Goal: Task Accomplishment & Management: Manage account settings

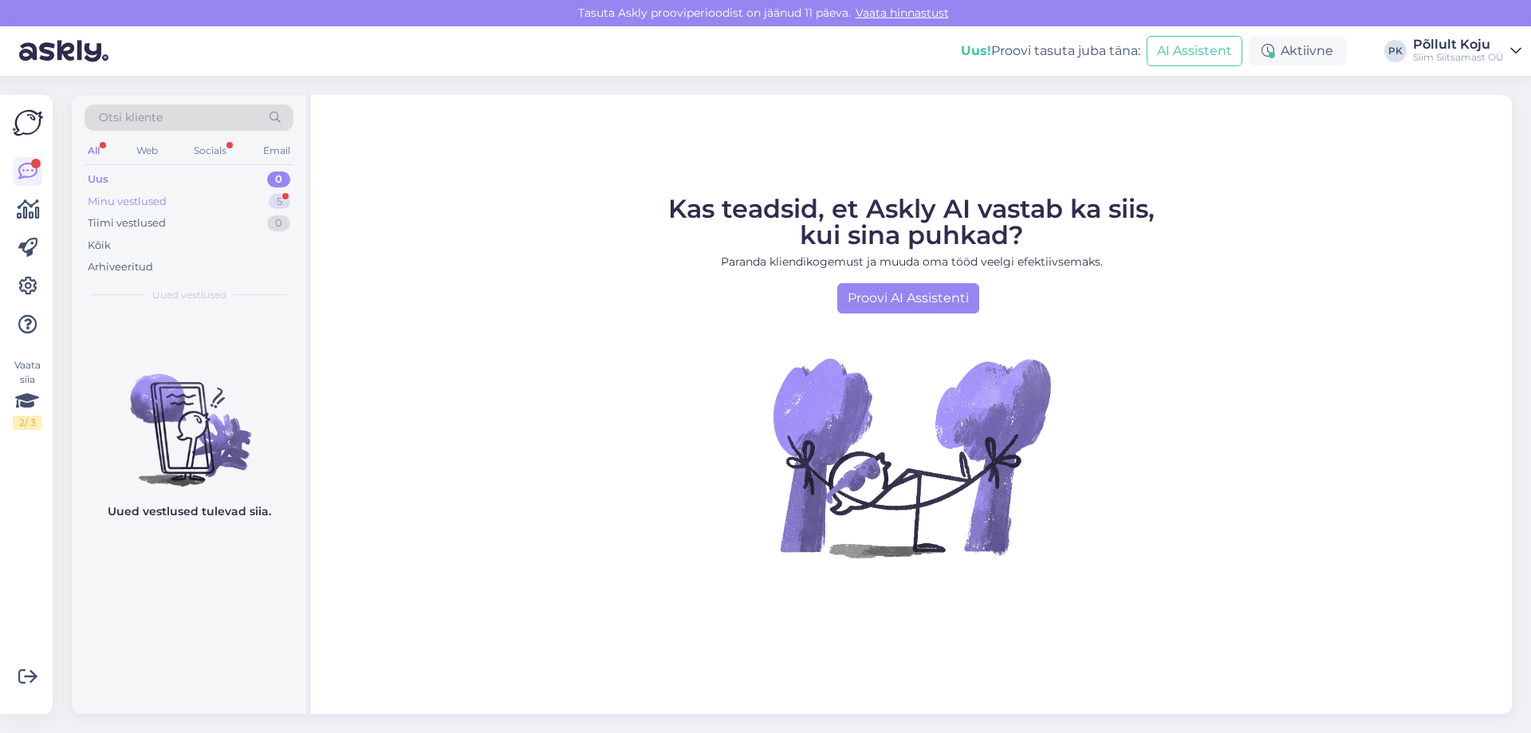
click at [119, 207] on div "Minu vestlused" at bounding box center [127, 202] width 79 height 16
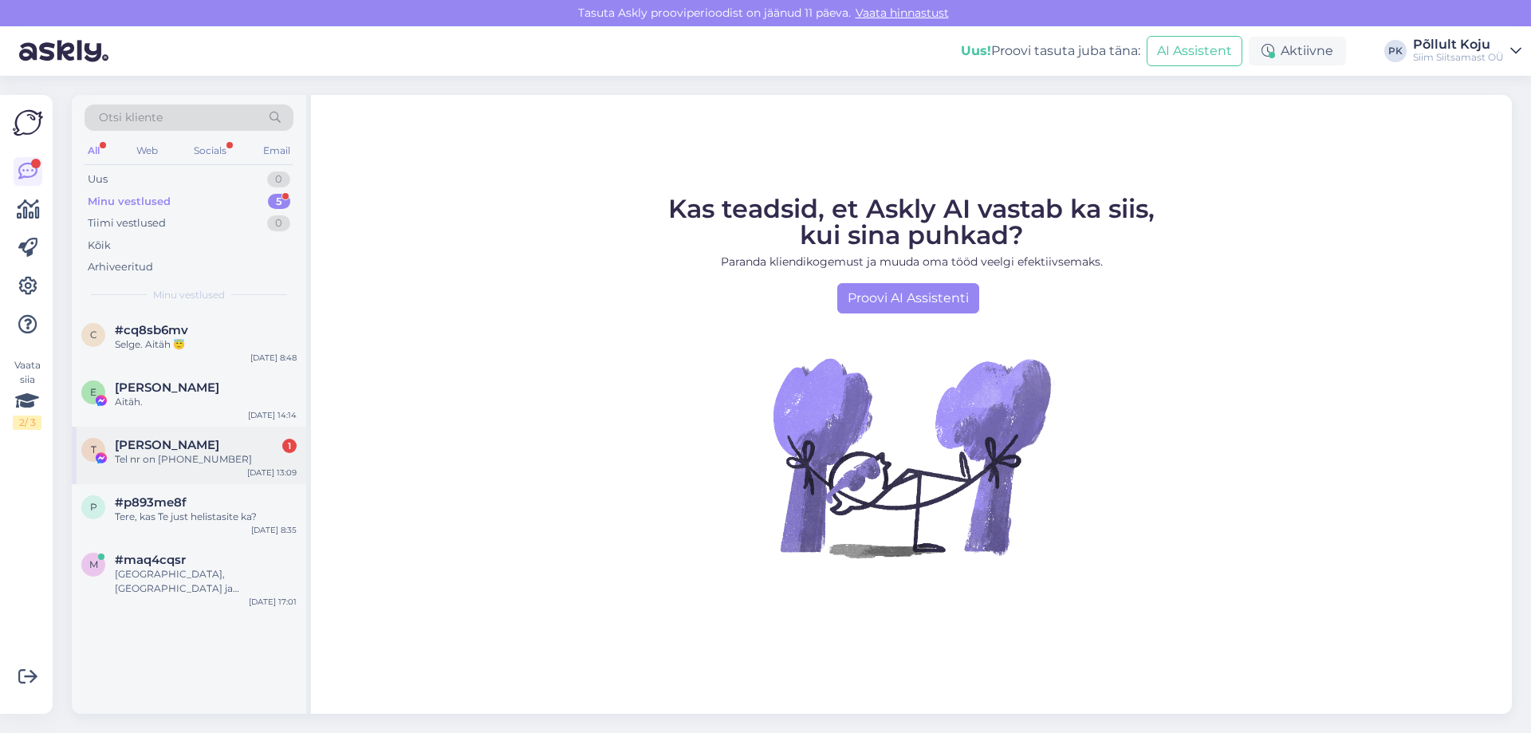
click at [178, 450] on div "[PERSON_NAME] 1" at bounding box center [206, 445] width 182 height 14
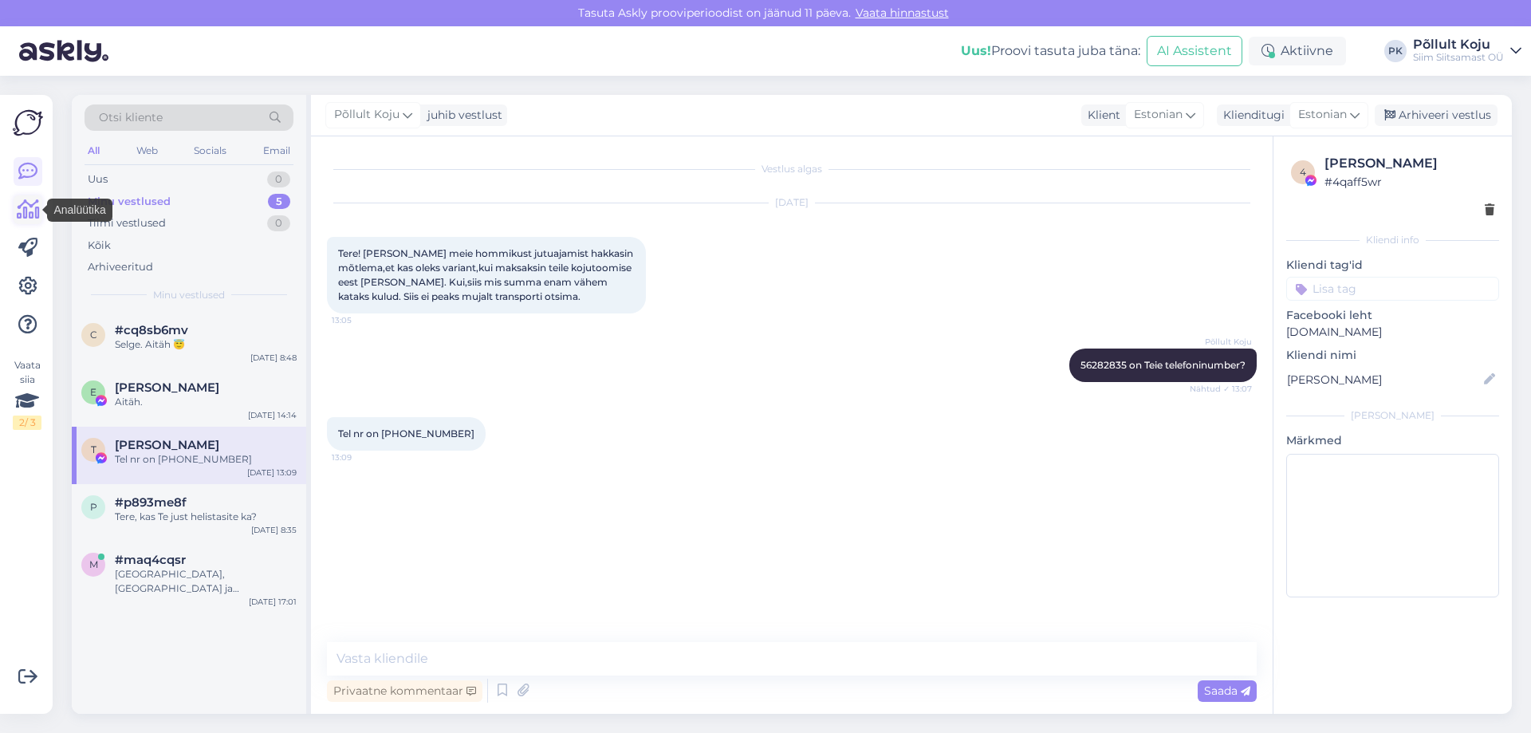
click at [41, 212] on link at bounding box center [28, 209] width 29 height 29
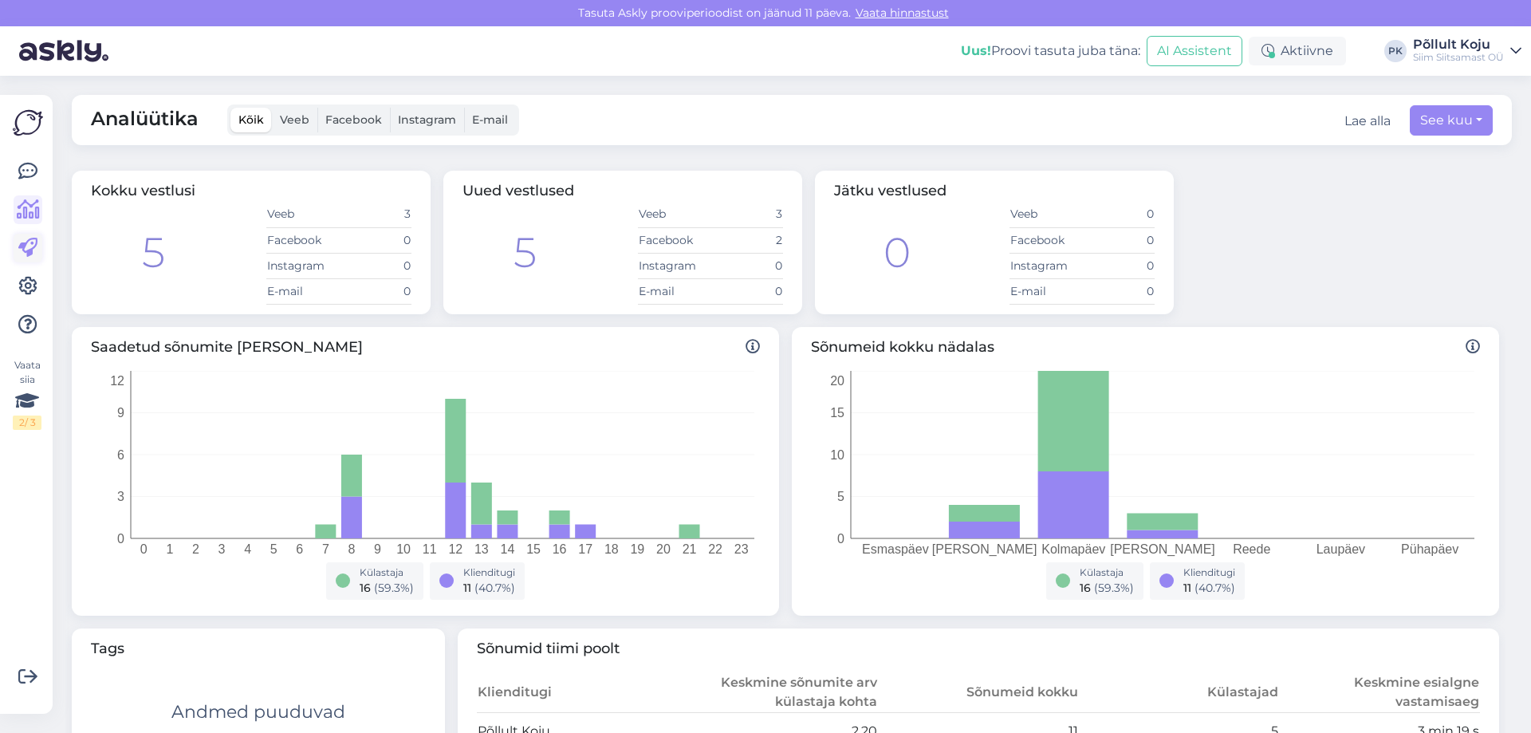
click at [37, 246] on icon at bounding box center [27, 247] width 19 height 19
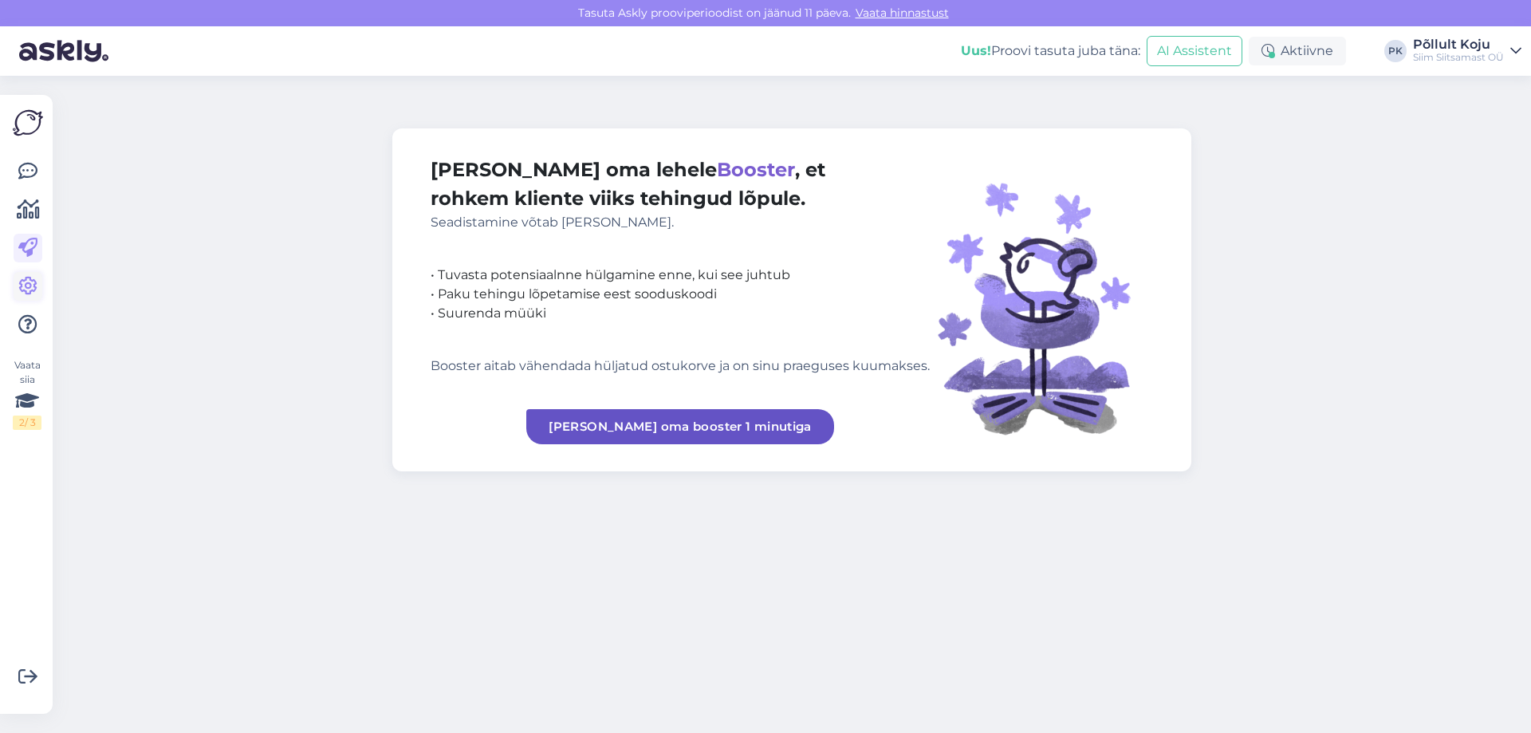
click at [34, 285] on icon at bounding box center [27, 286] width 19 height 19
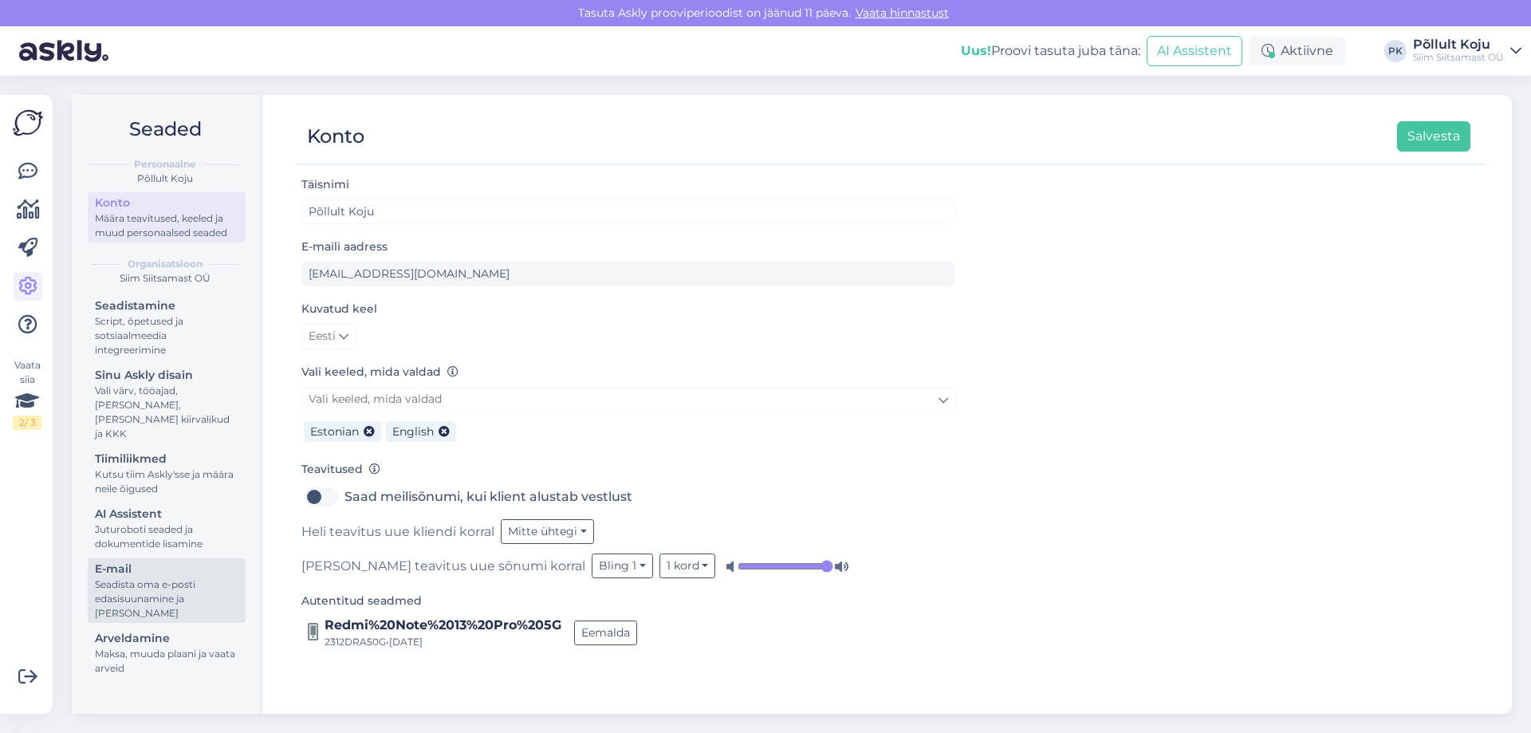
click at [171, 577] on div "Seadista oma e-posti edasisuunamine ja [PERSON_NAME]" at bounding box center [167, 598] width 144 height 43
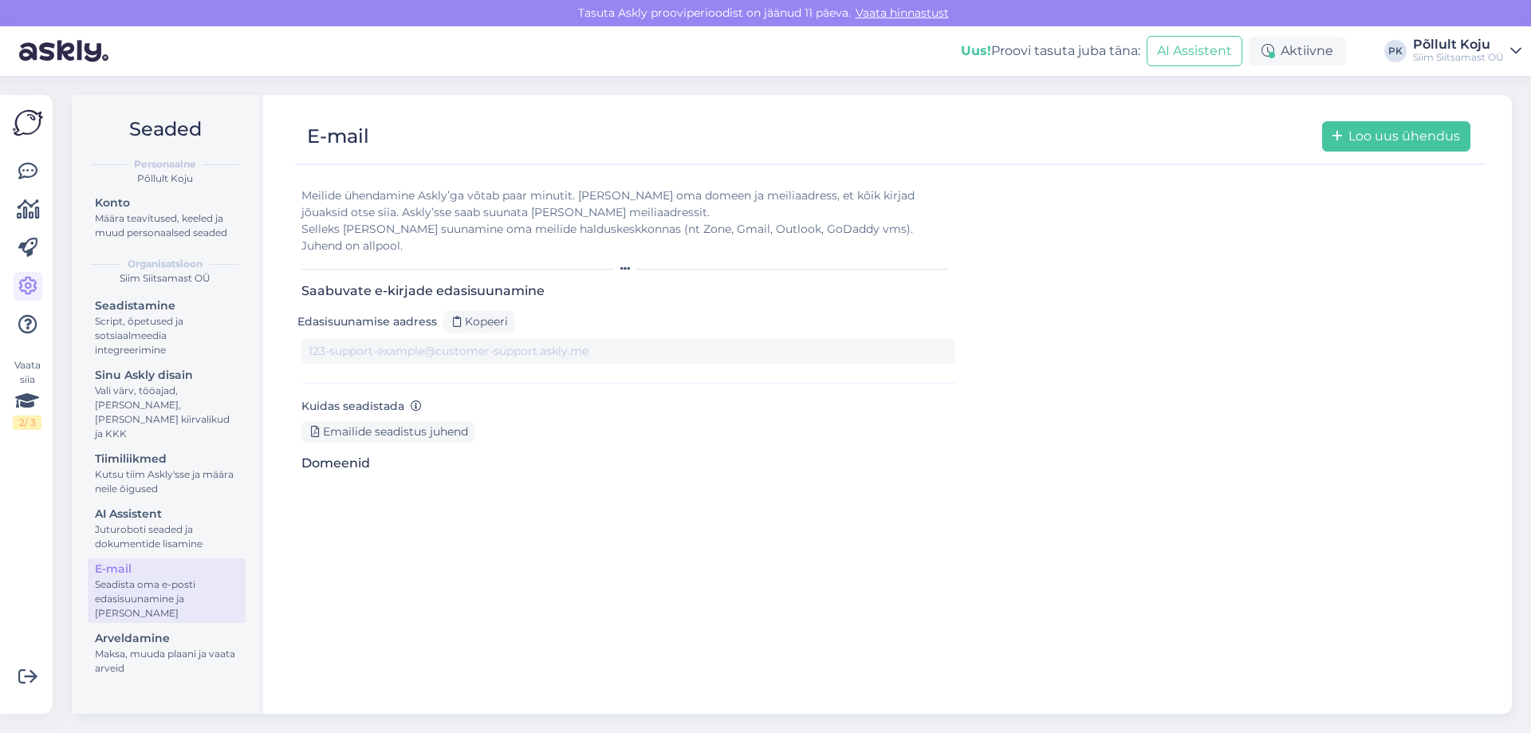
type input "[DOMAIN_NAME][EMAIL_ADDRESS][DOMAIN_NAME]"
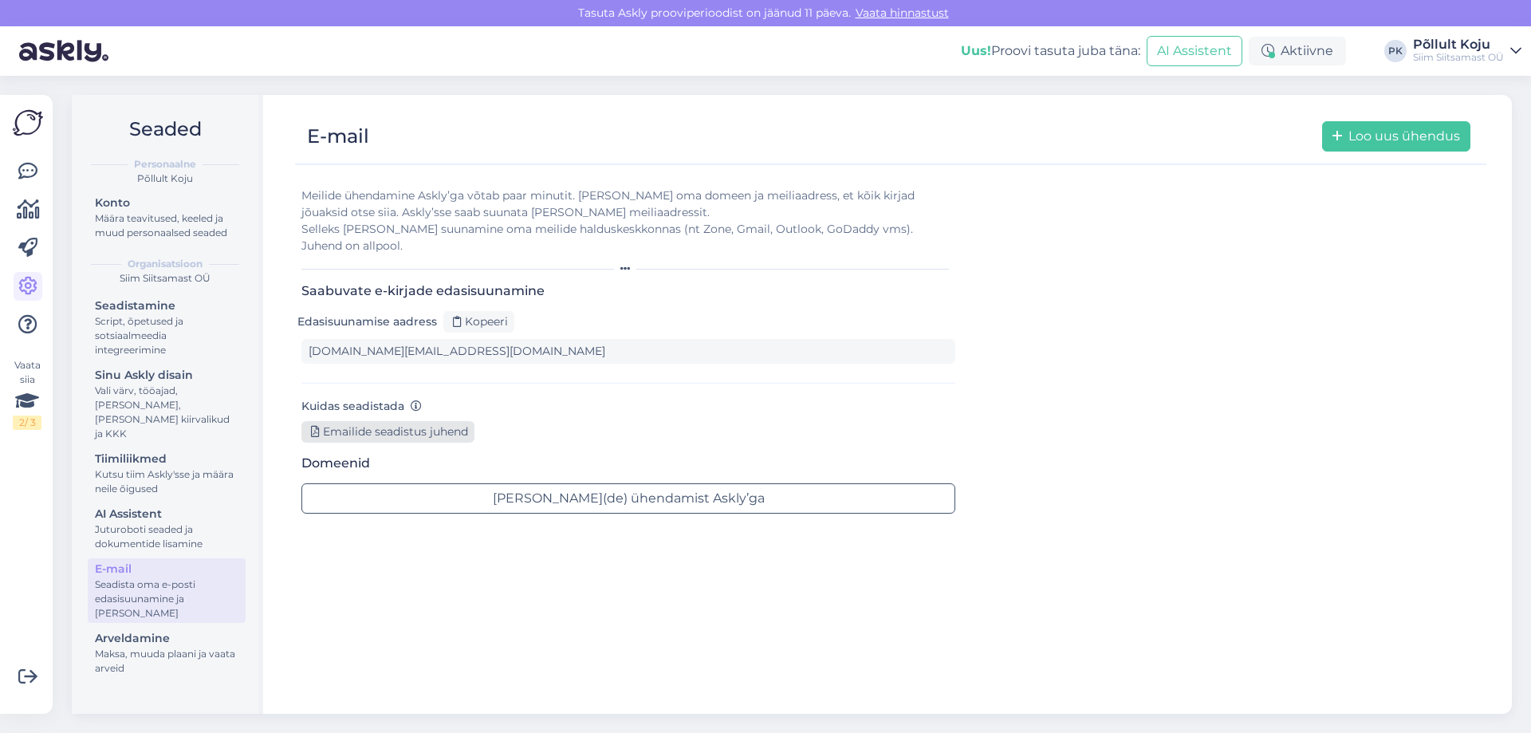
click at [433, 421] on div "Emailide seadistus juhend" at bounding box center [388, 432] width 173 height 22
click at [31, 116] on img at bounding box center [28, 123] width 30 height 30
click at [37, 168] on icon at bounding box center [27, 171] width 19 height 19
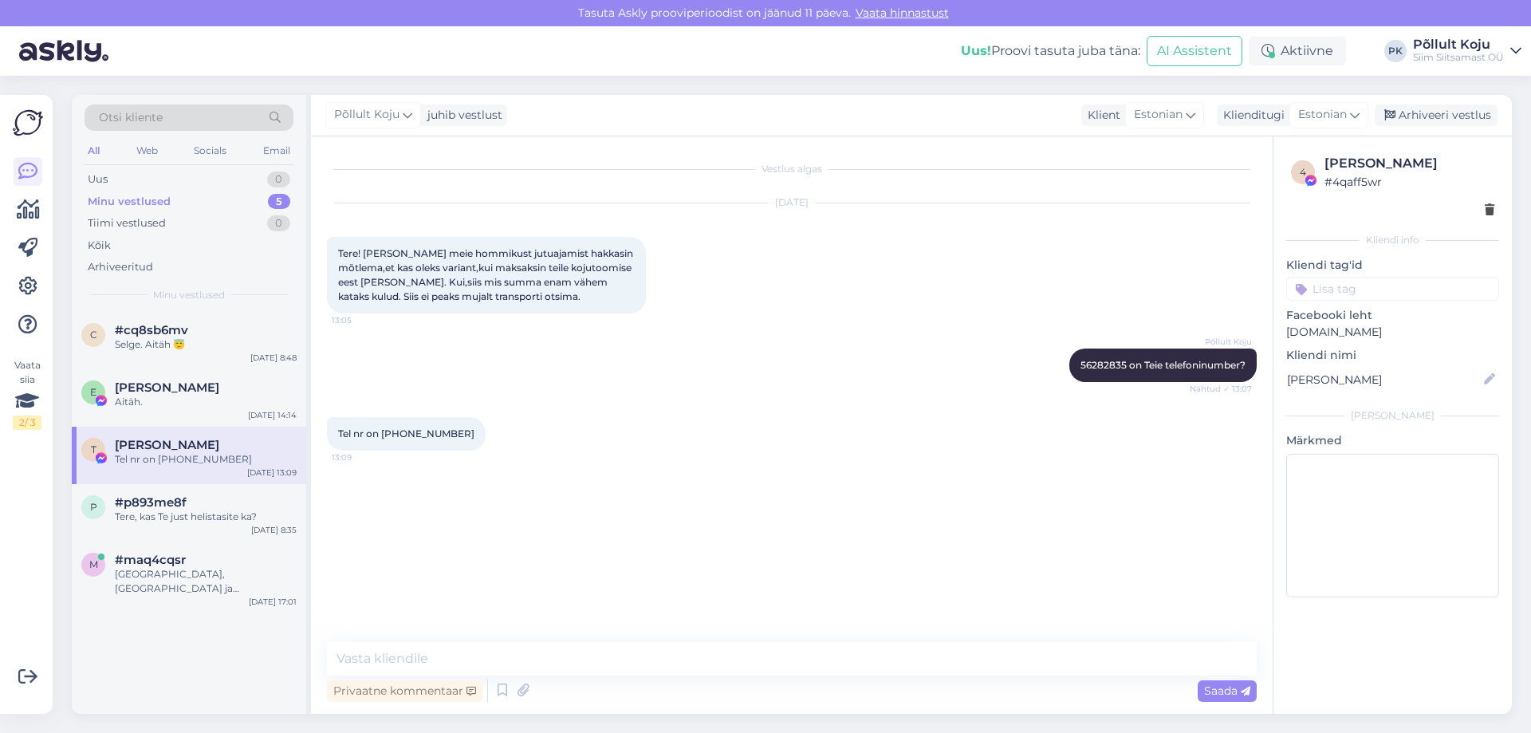
click at [86, 42] on img at bounding box center [63, 50] width 89 height 49
click at [86, 46] on img at bounding box center [63, 50] width 89 height 49
click at [1297, 55] on div "Aktiivne" at bounding box center [1297, 51] width 97 height 29
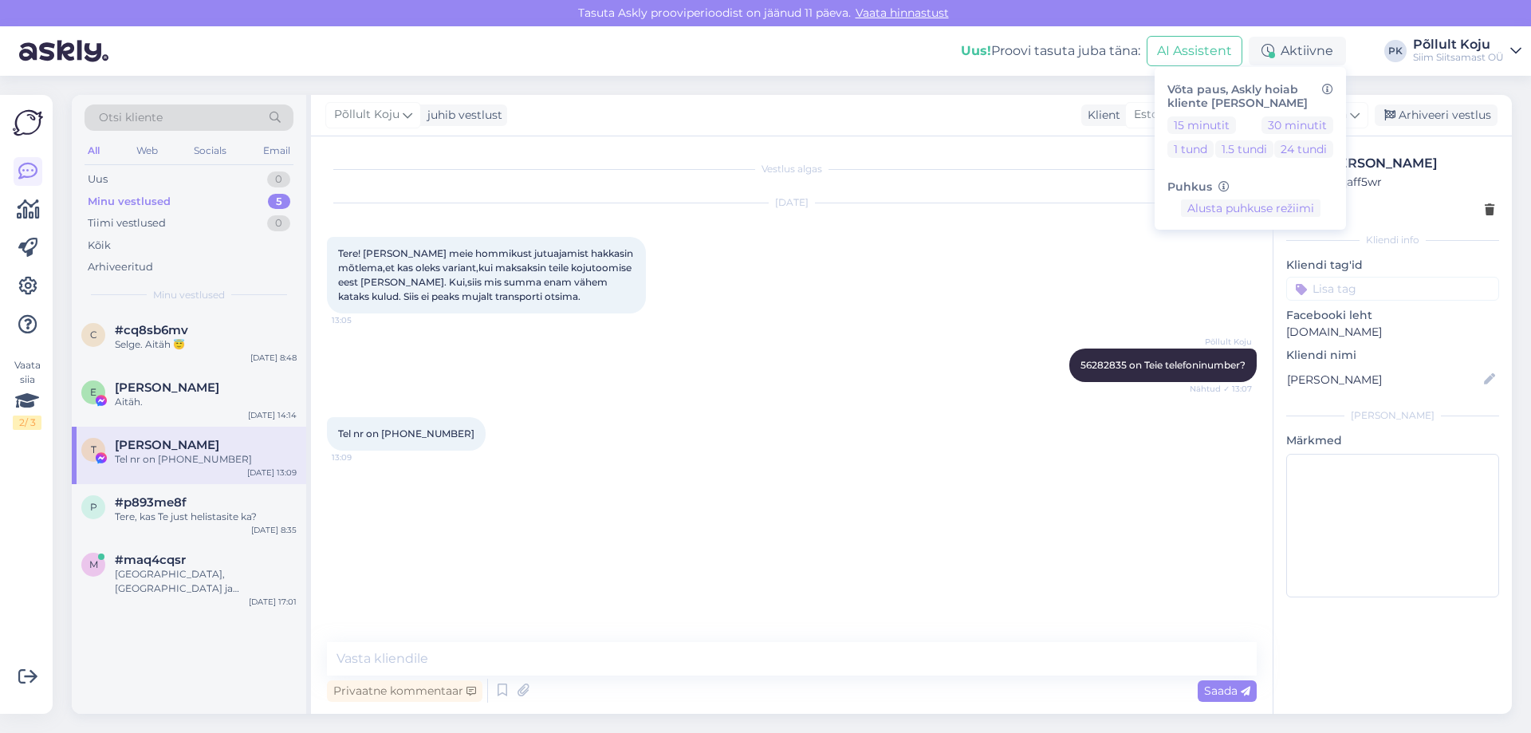
click at [1523, 46] on div "Uus! Proovi tasuta [PERSON_NAME]: AI Assistent Aktiivne Võta paus, Askly hoiab …" at bounding box center [765, 50] width 1531 height 49
click at [1521, 49] on icon at bounding box center [1516, 51] width 11 height 13
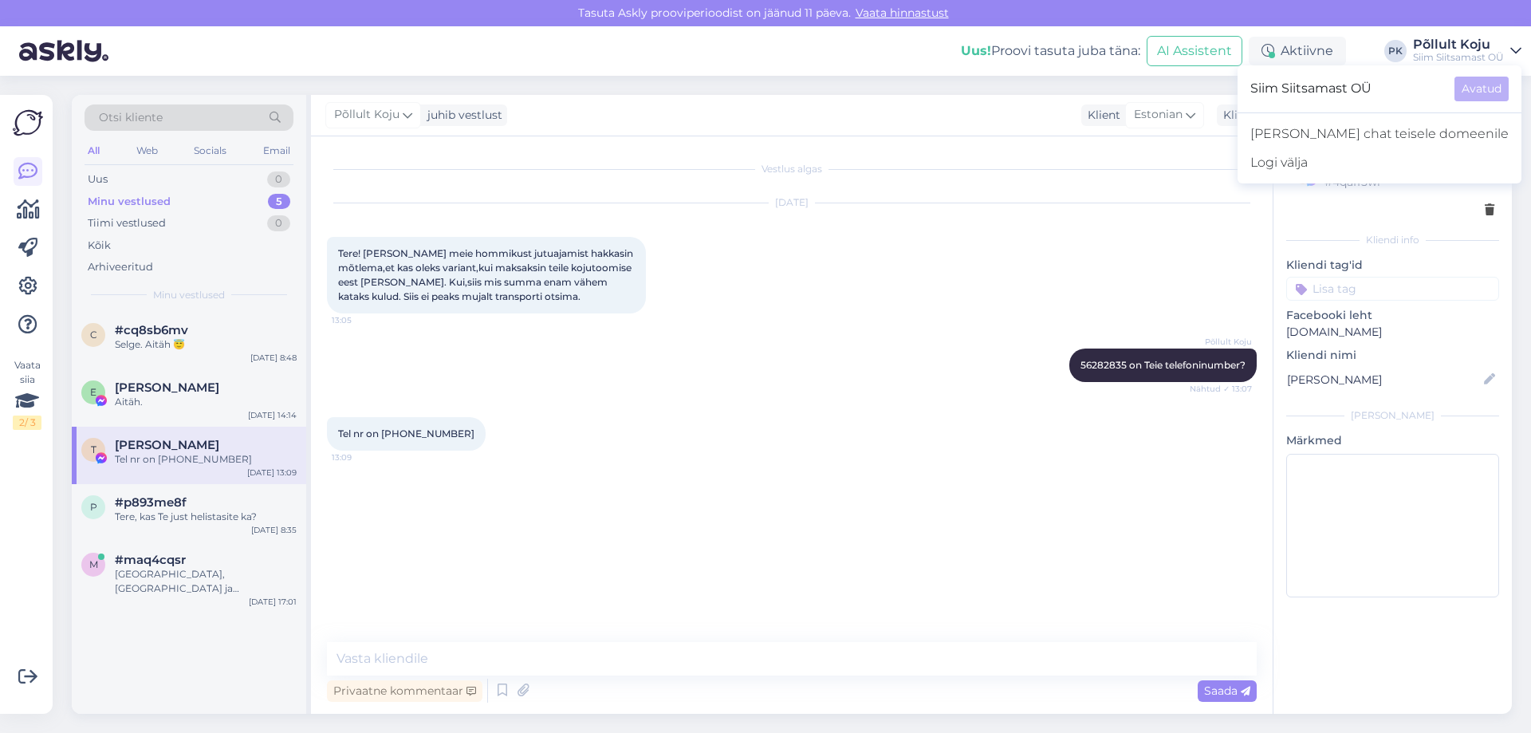
click at [812, 286] on div "[DATE] Tere! [PERSON_NAME] meie hommikust jutuajamist hakkasin mõtlema,et kas o…" at bounding box center [792, 258] width 930 height 145
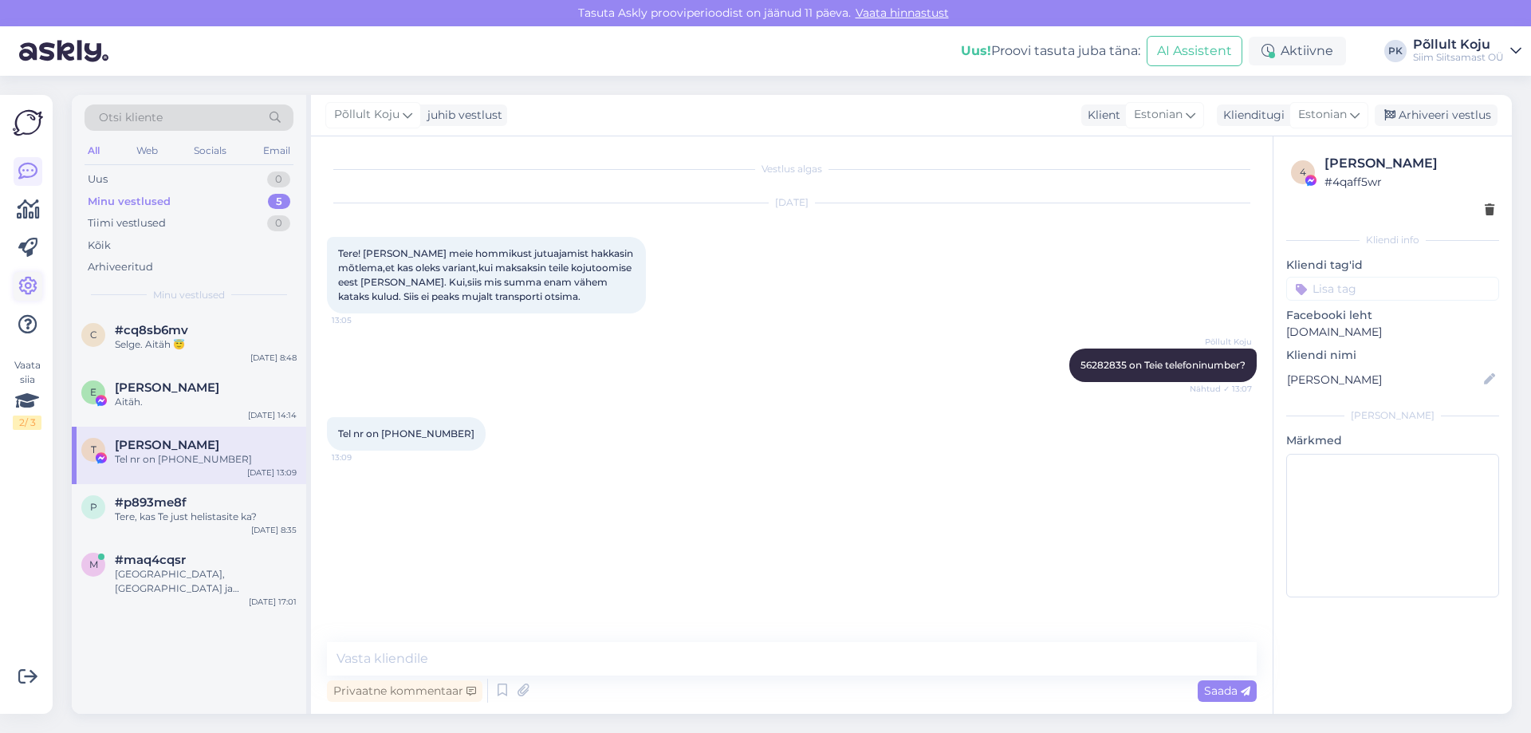
click at [18, 289] on link at bounding box center [28, 286] width 29 height 29
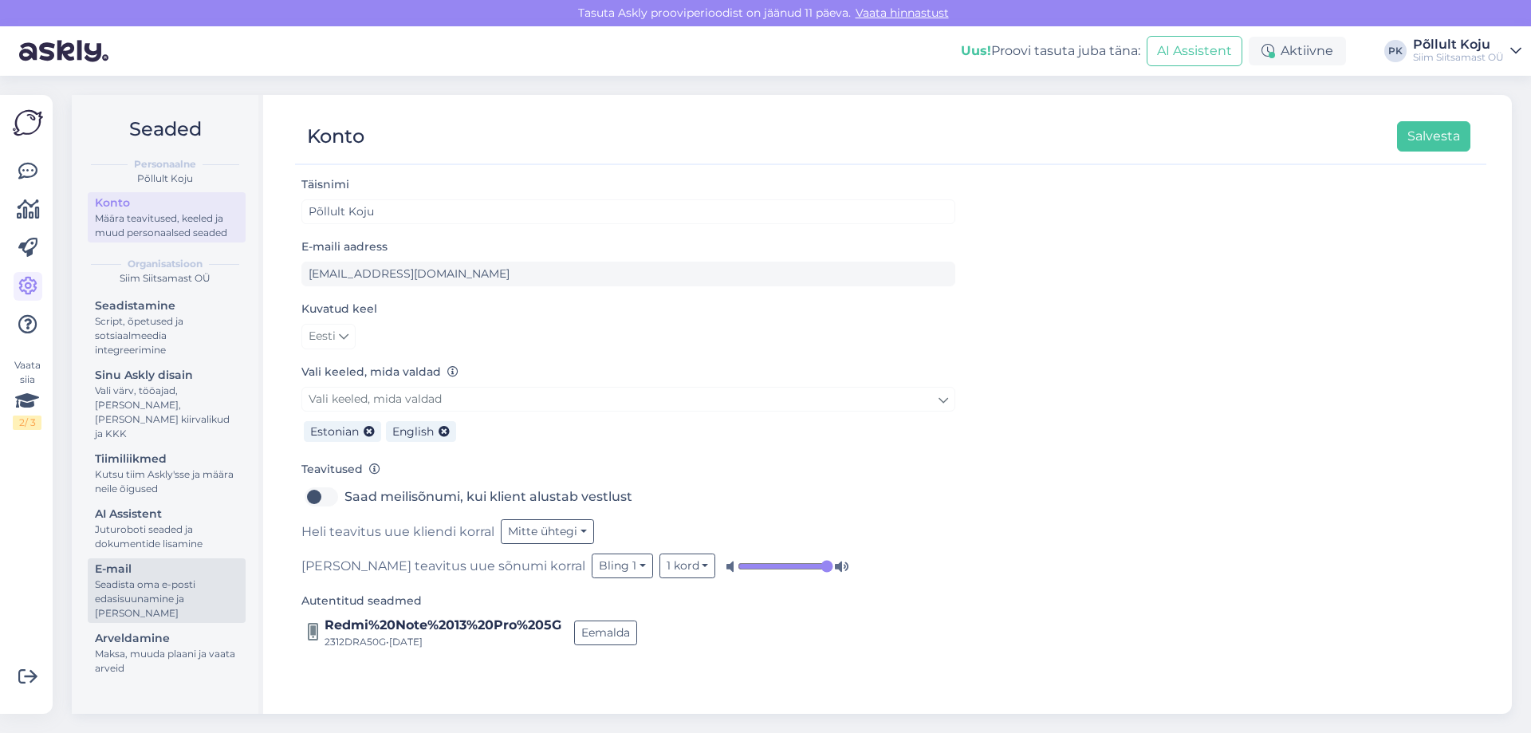
click at [180, 577] on div "Seadista oma e-posti edasisuunamine ja [PERSON_NAME]" at bounding box center [167, 598] width 144 height 43
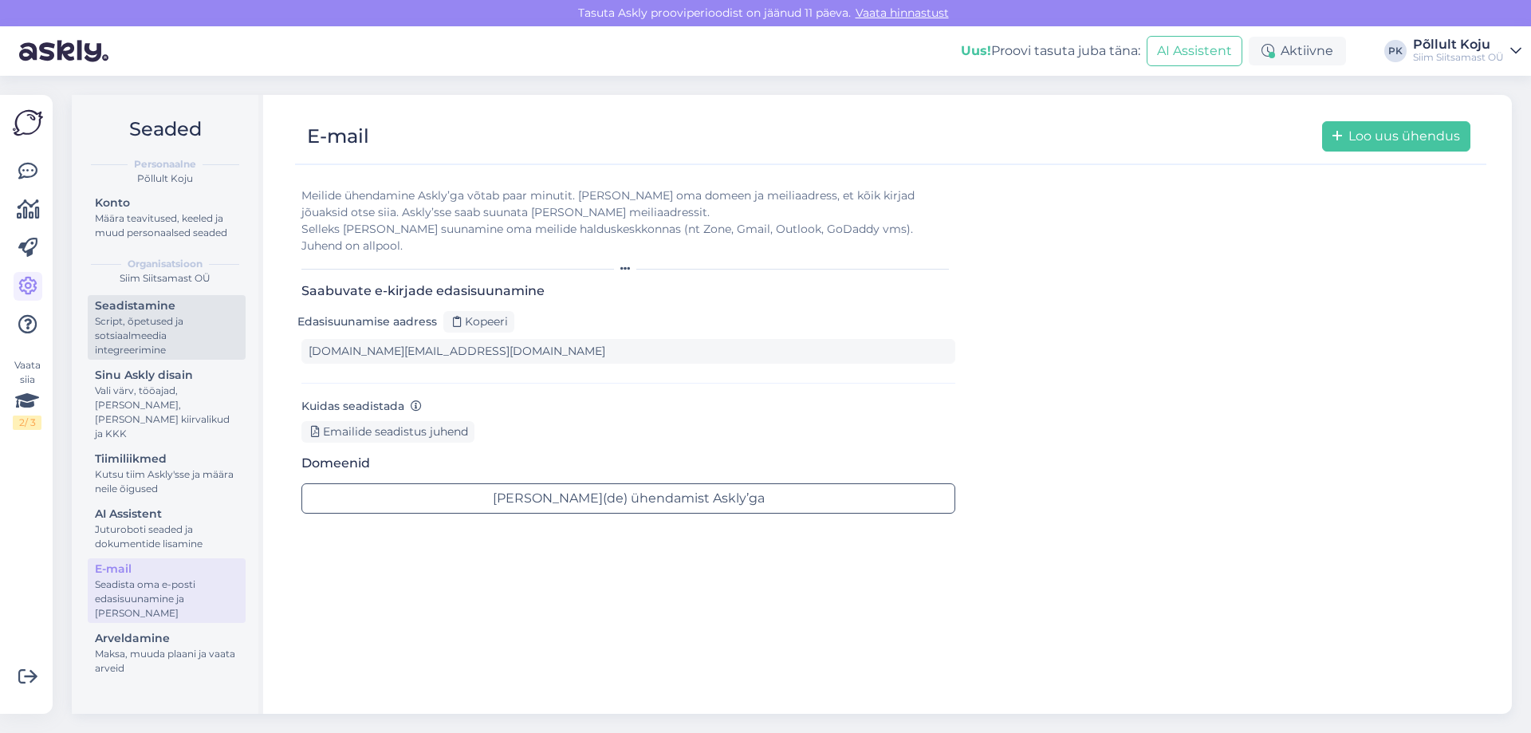
click at [159, 348] on div "Script, õpetused ja sotsiaalmeedia integreerimine" at bounding box center [167, 335] width 144 height 43
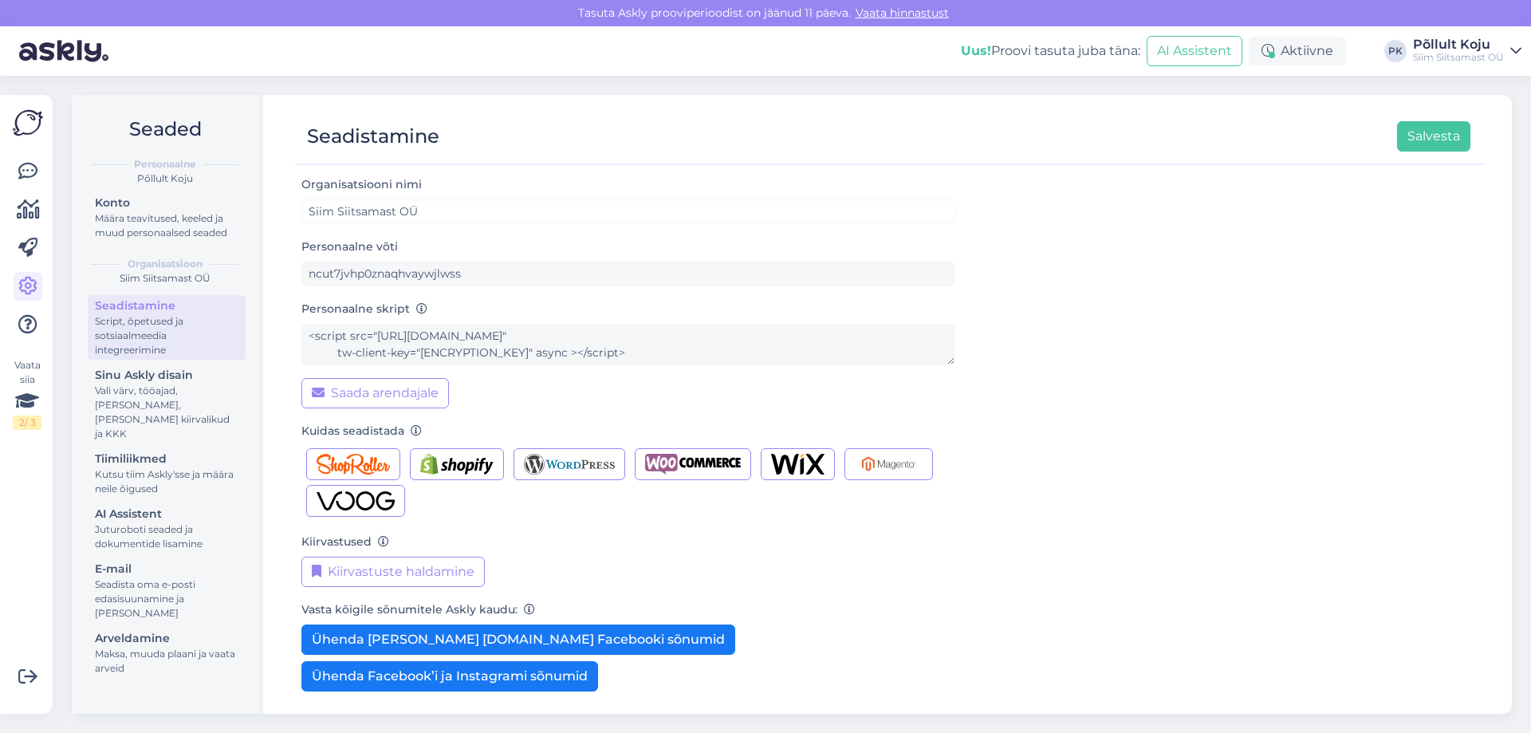
click at [422, 262] on div "Seadistamine Salvesta Organisatsiooni nimi Siim Siitsamast OÜ Personaalne võti …" at bounding box center [891, 404] width 1243 height 619
copy label "Personaalne võti"
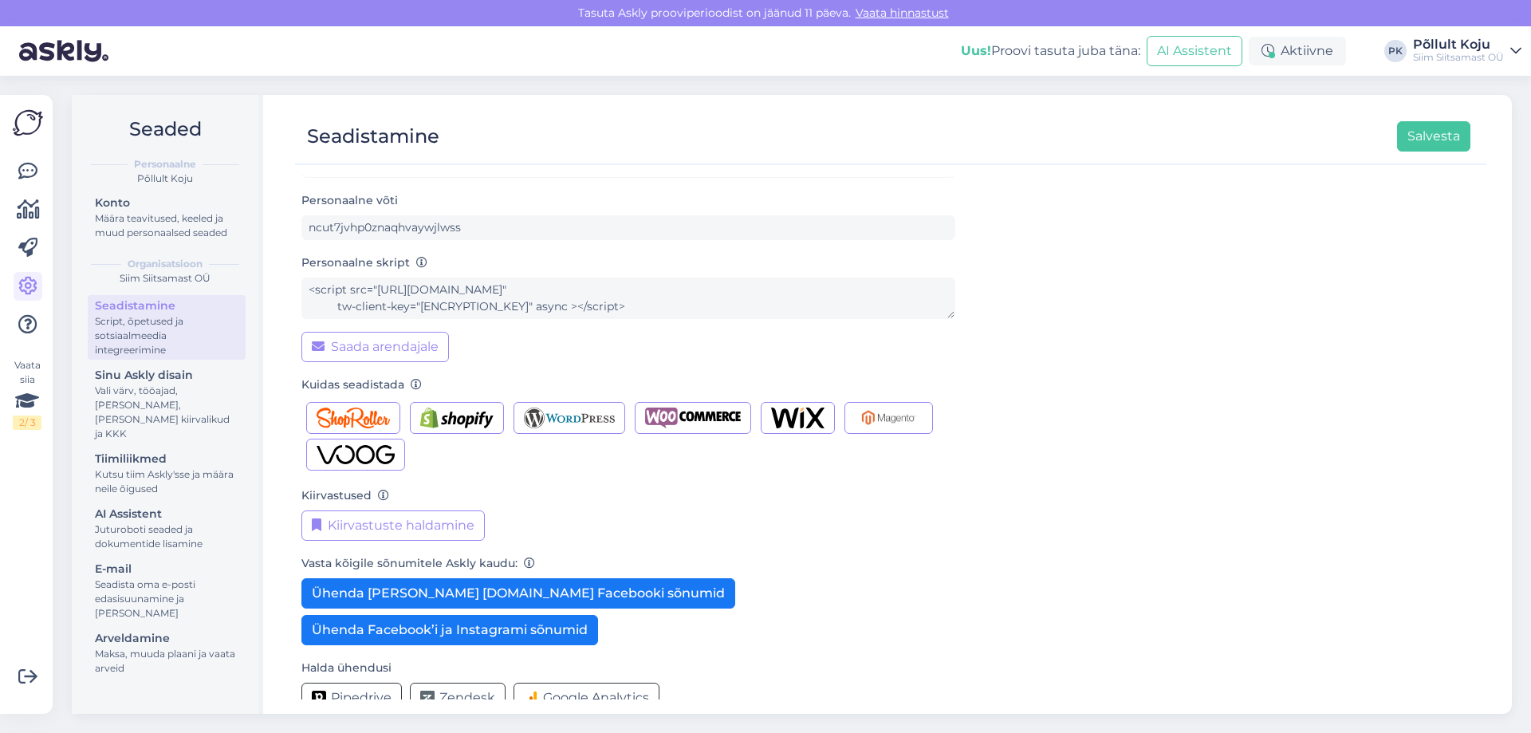
scroll to position [73, 0]
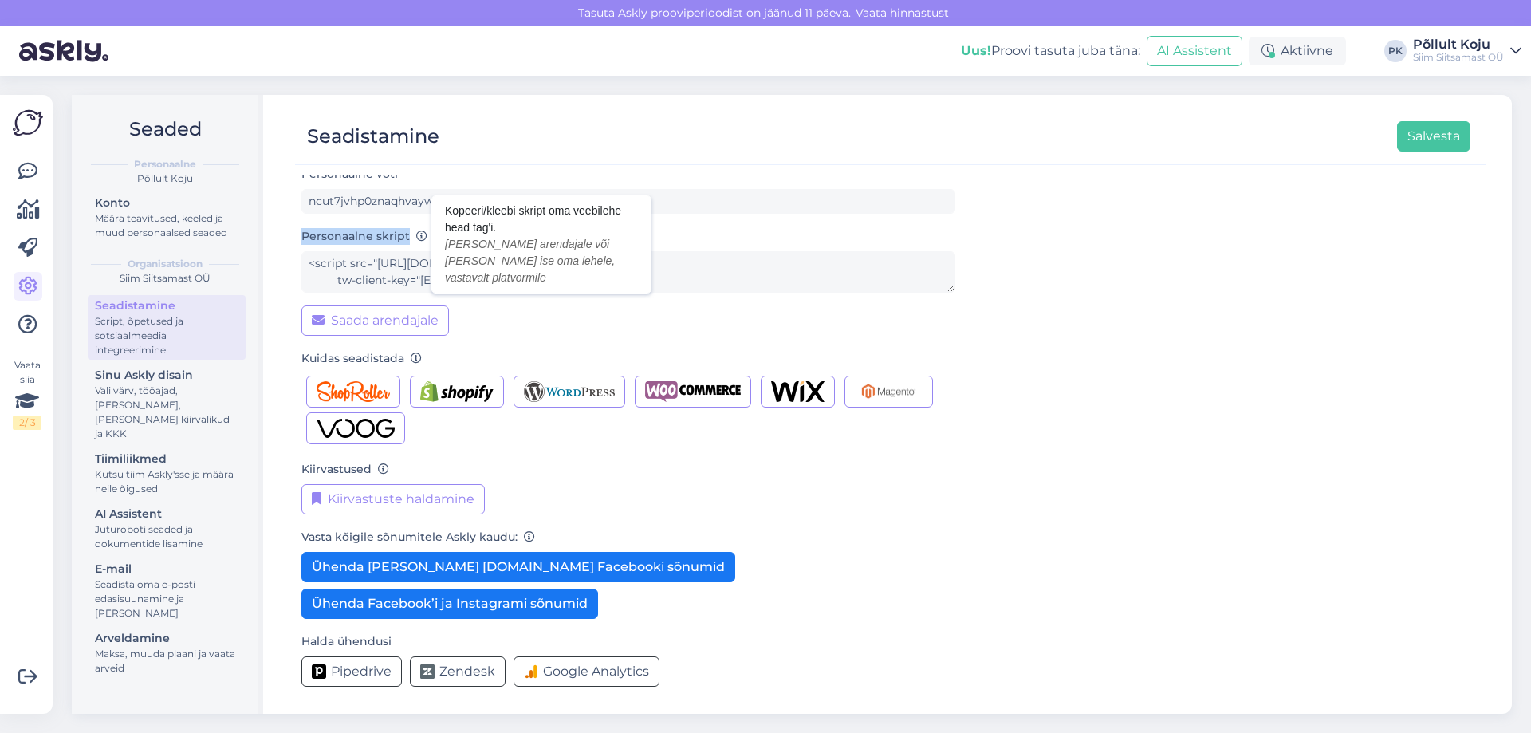
drag, startPoint x: 303, startPoint y: 229, endPoint x: 409, endPoint y: 237, distance: 106.4
click at [409, 237] on label "Personaalne skript" at bounding box center [365, 236] width 126 height 17
copy label "Personaalne skript"
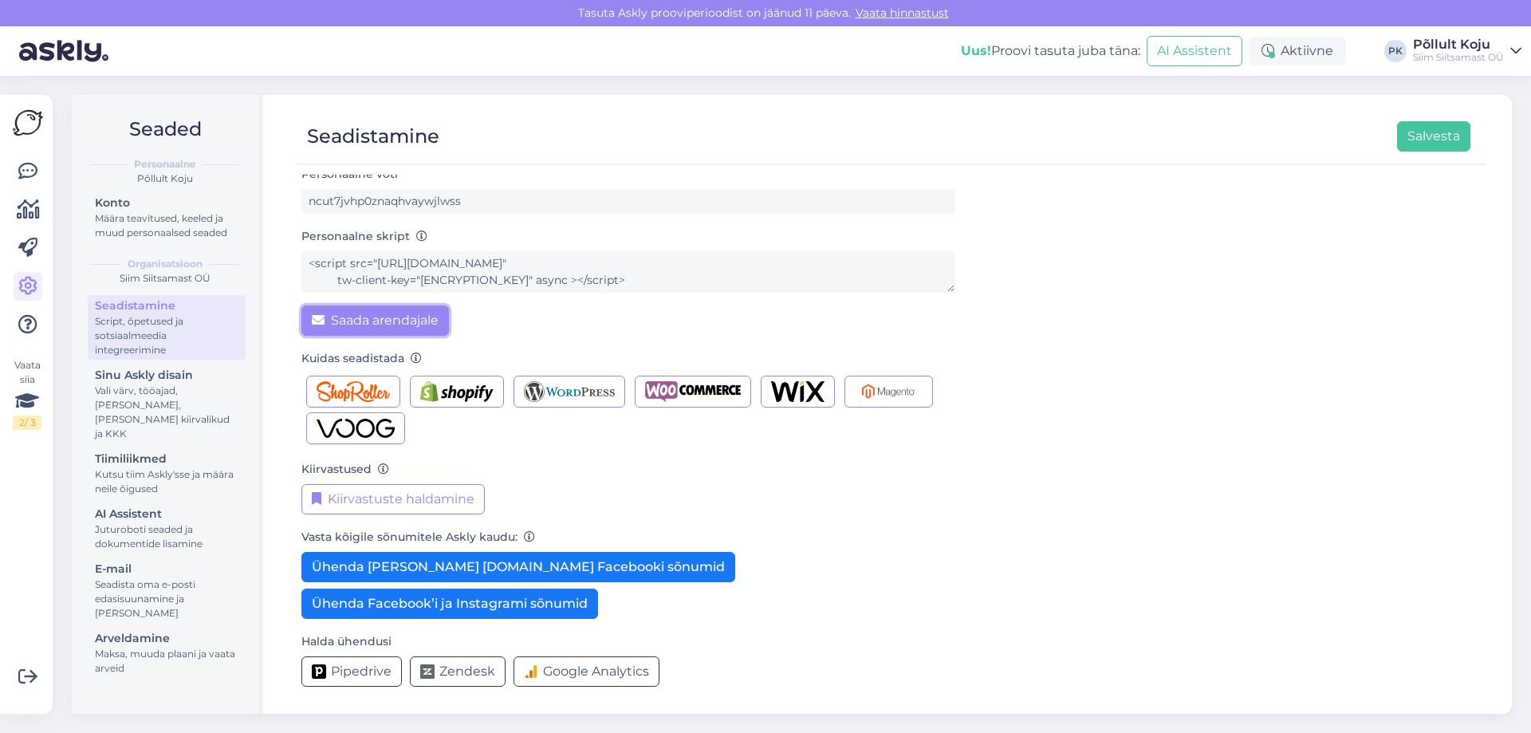
click at [405, 329] on button "Saada arendajale" at bounding box center [376, 320] width 148 height 30
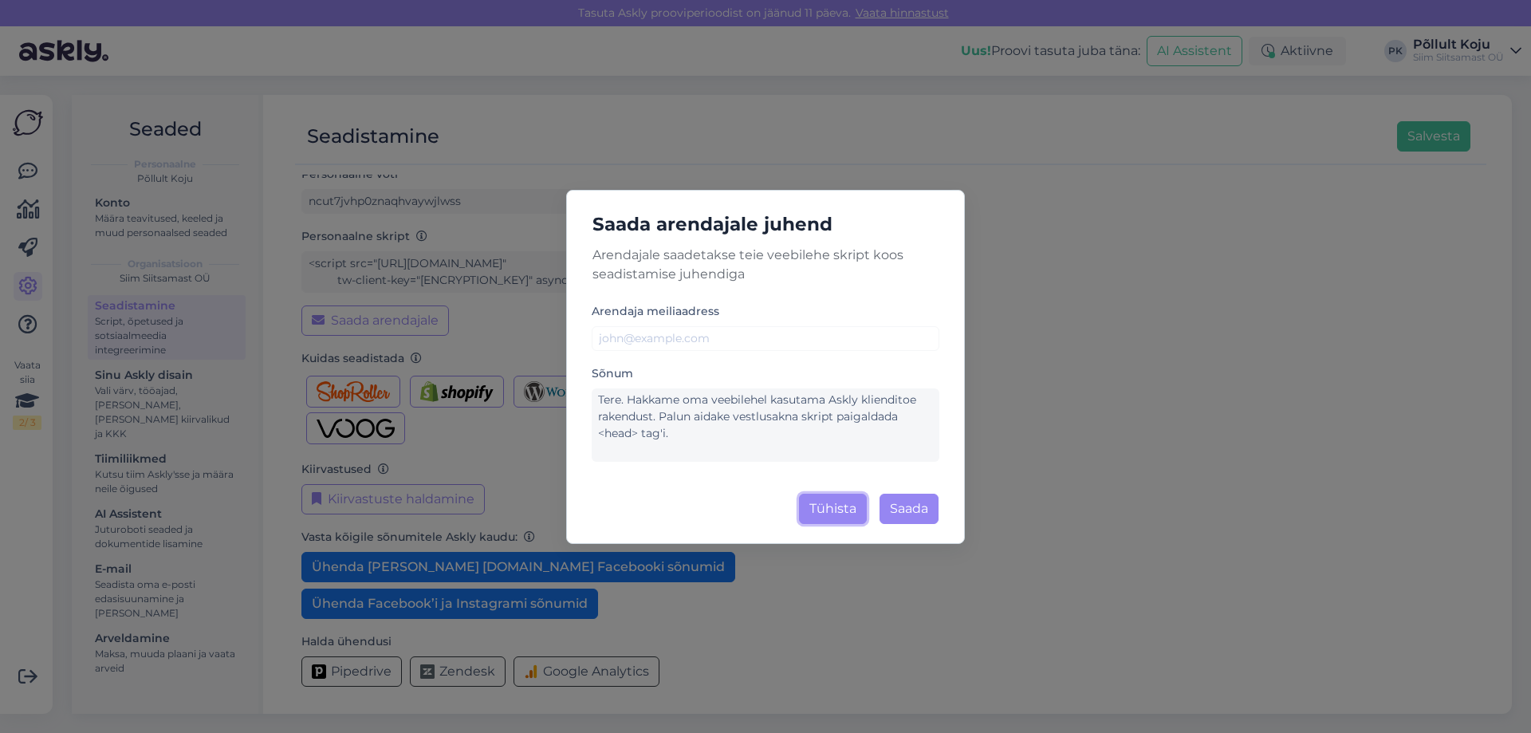
click at [839, 514] on button "Tühista" at bounding box center [833, 509] width 68 height 30
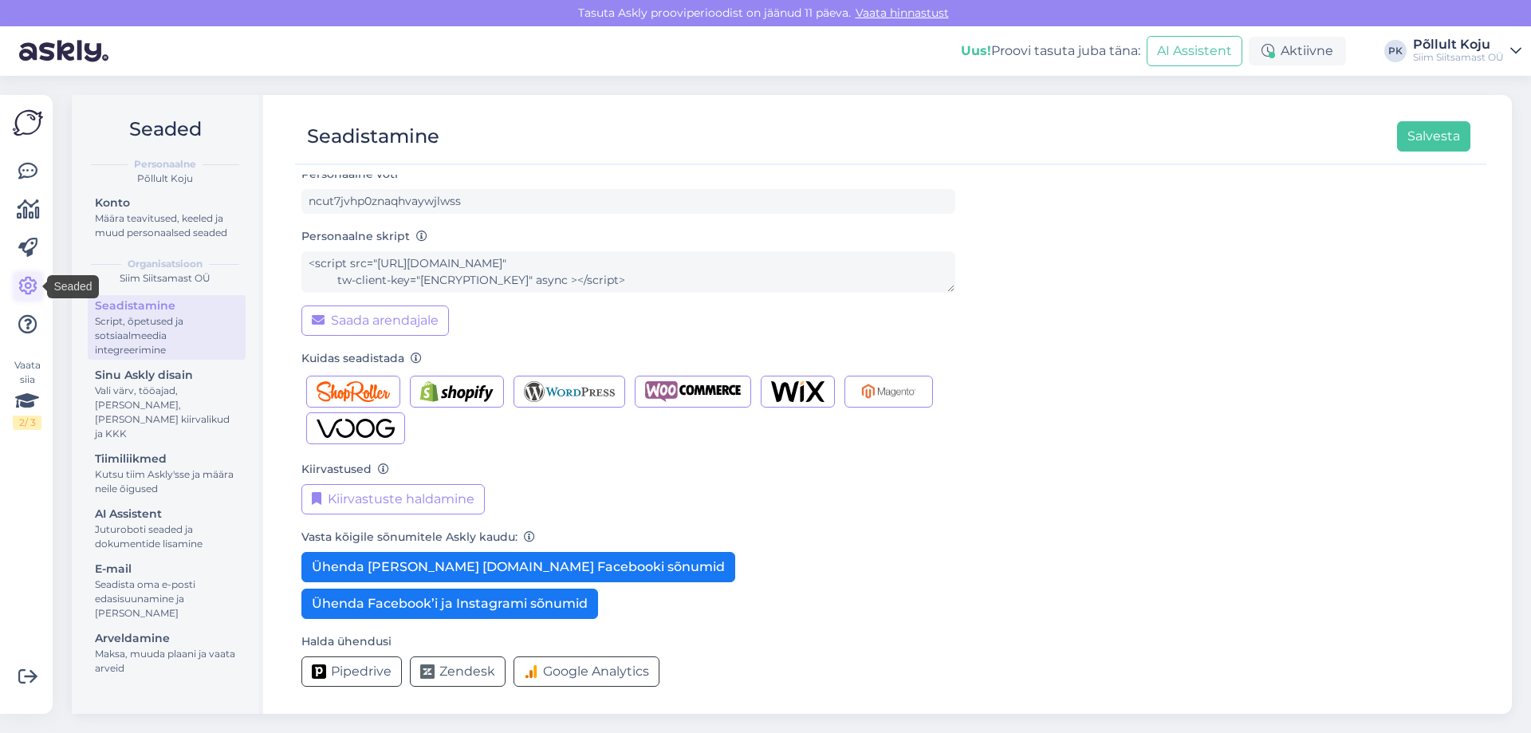
click at [21, 275] on link at bounding box center [28, 286] width 29 height 29
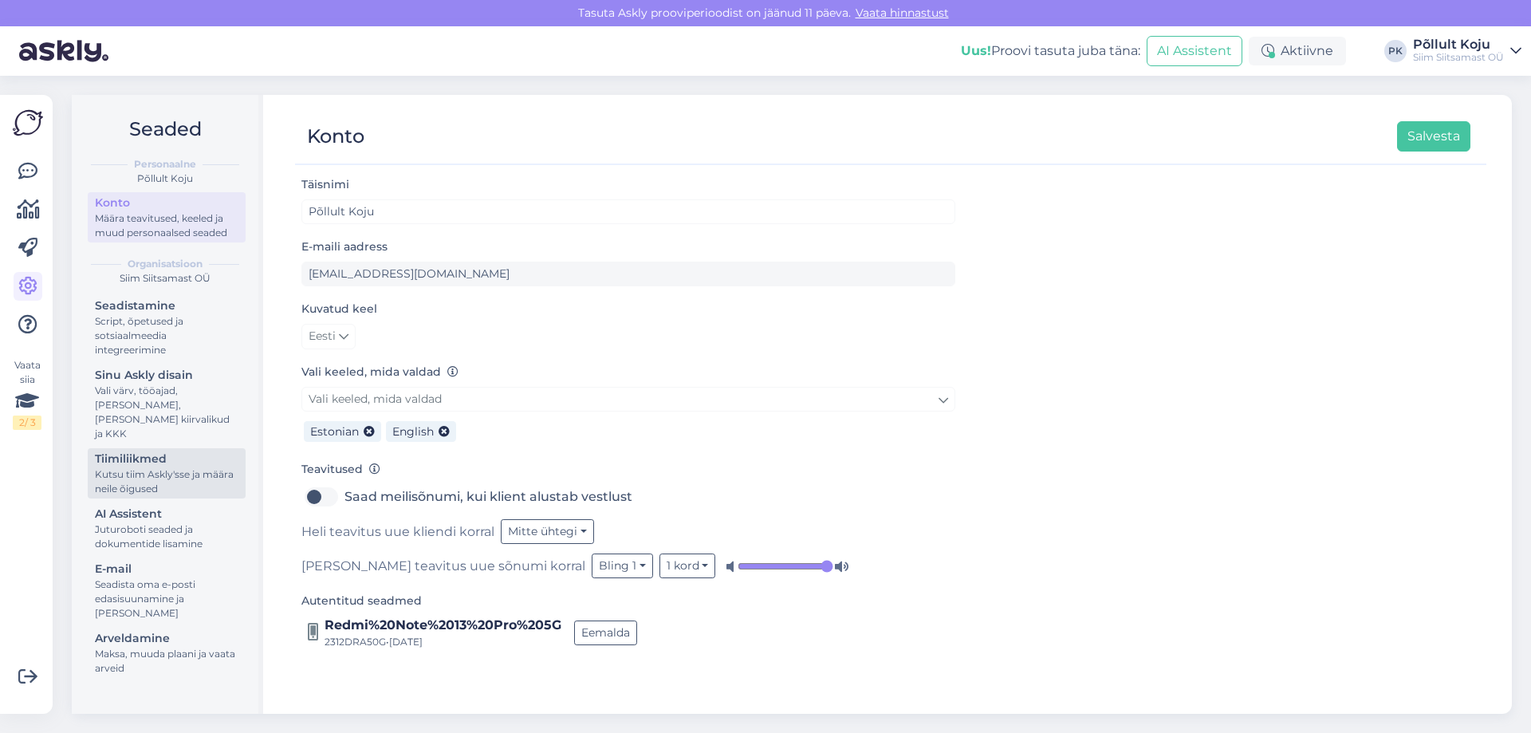
click at [171, 470] on div "Kutsu tiim Askly'sse ja määra neile õigused" at bounding box center [167, 481] width 144 height 29
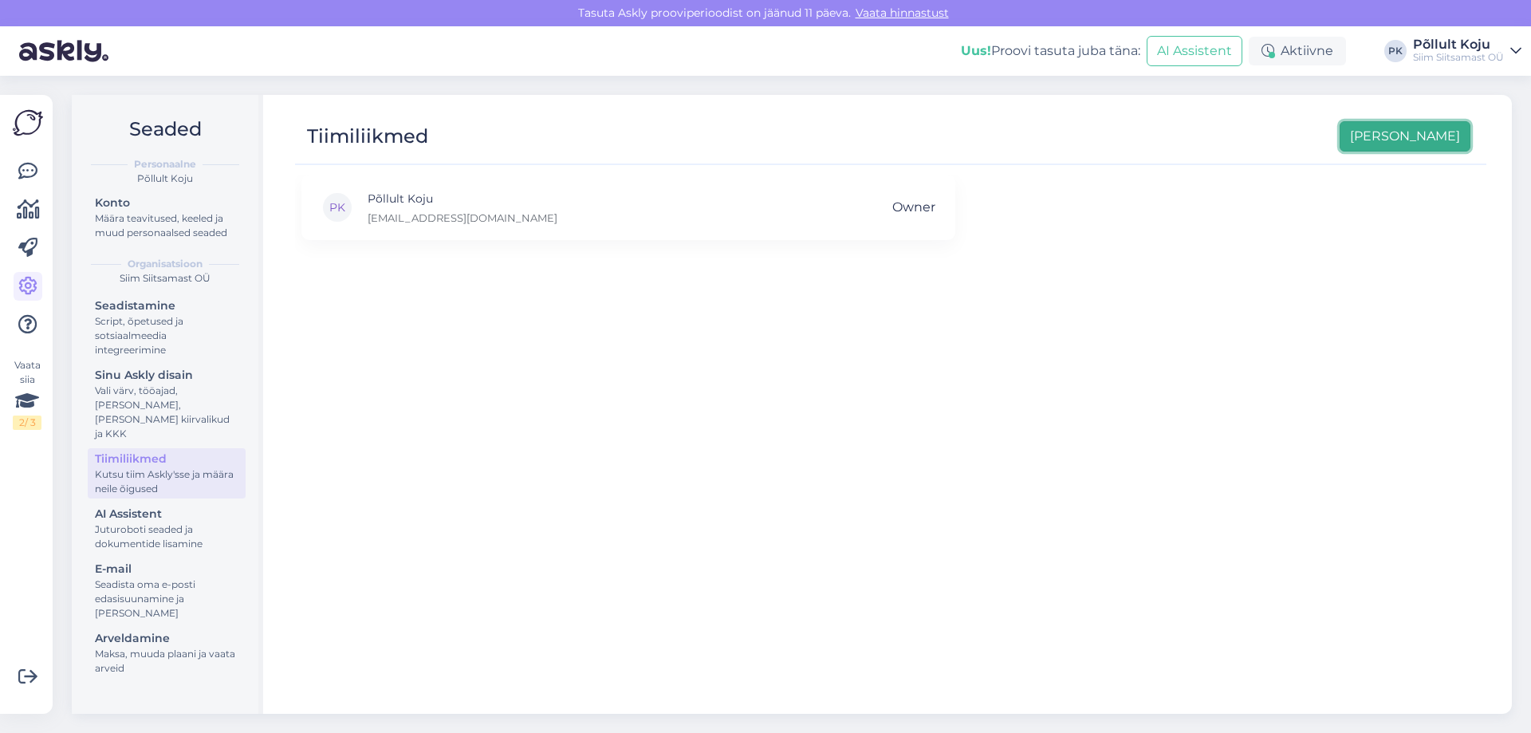
click at [1429, 143] on button "[PERSON_NAME]" at bounding box center [1405, 136] width 131 height 30
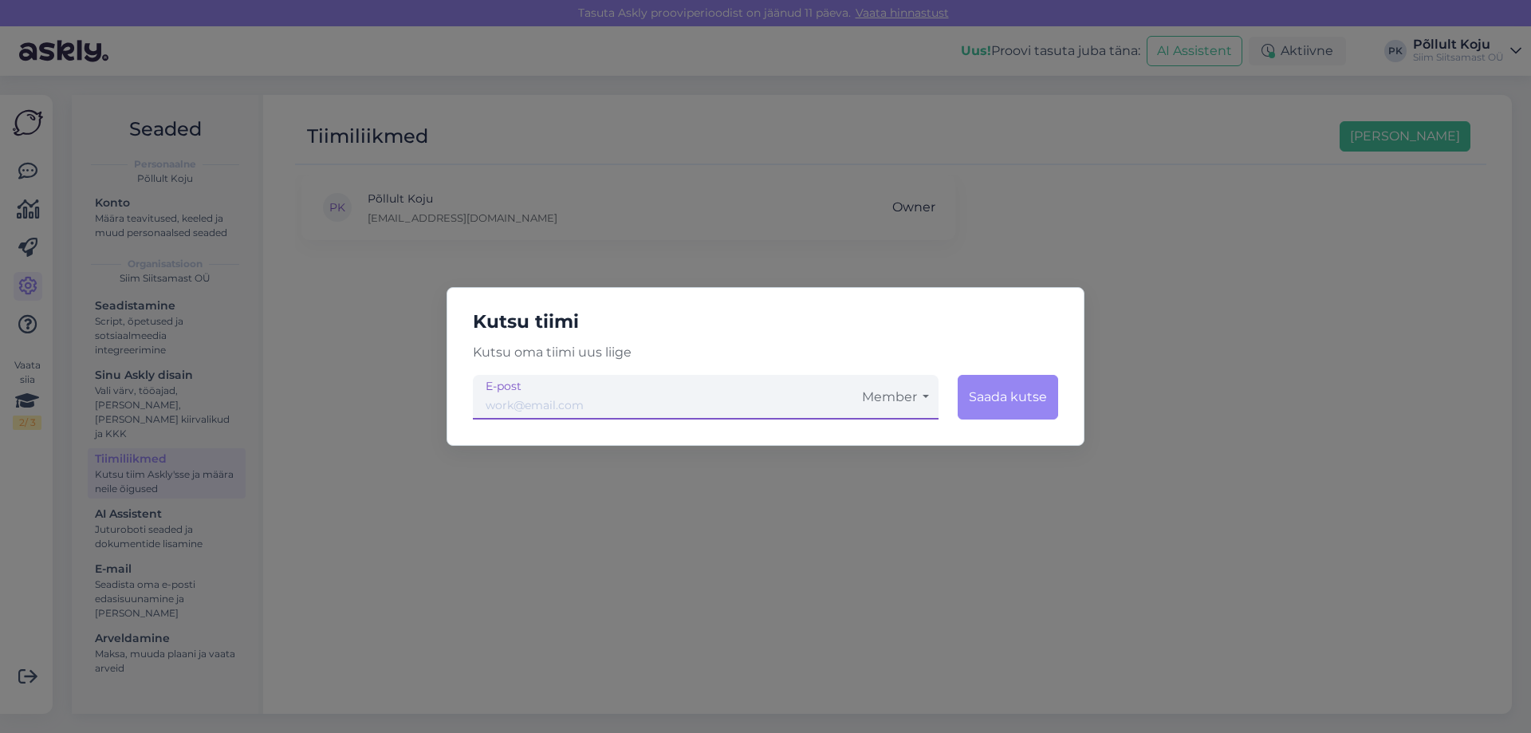
click at [613, 410] on input "email" at bounding box center [663, 397] width 380 height 45
type input "[PERSON_NAME][EMAIL_ADDRESS][DOMAIN_NAME]"
click at [936, 399] on button "Member" at bounding box center [896, 397] width 86 height 45
click at [904, 479] on link "Admin" at bounding box center [896, 481] width 86 height 40
click at [983, 400] on button "Saada kutse" at bounding box center [1007, 397] width 102 height 45
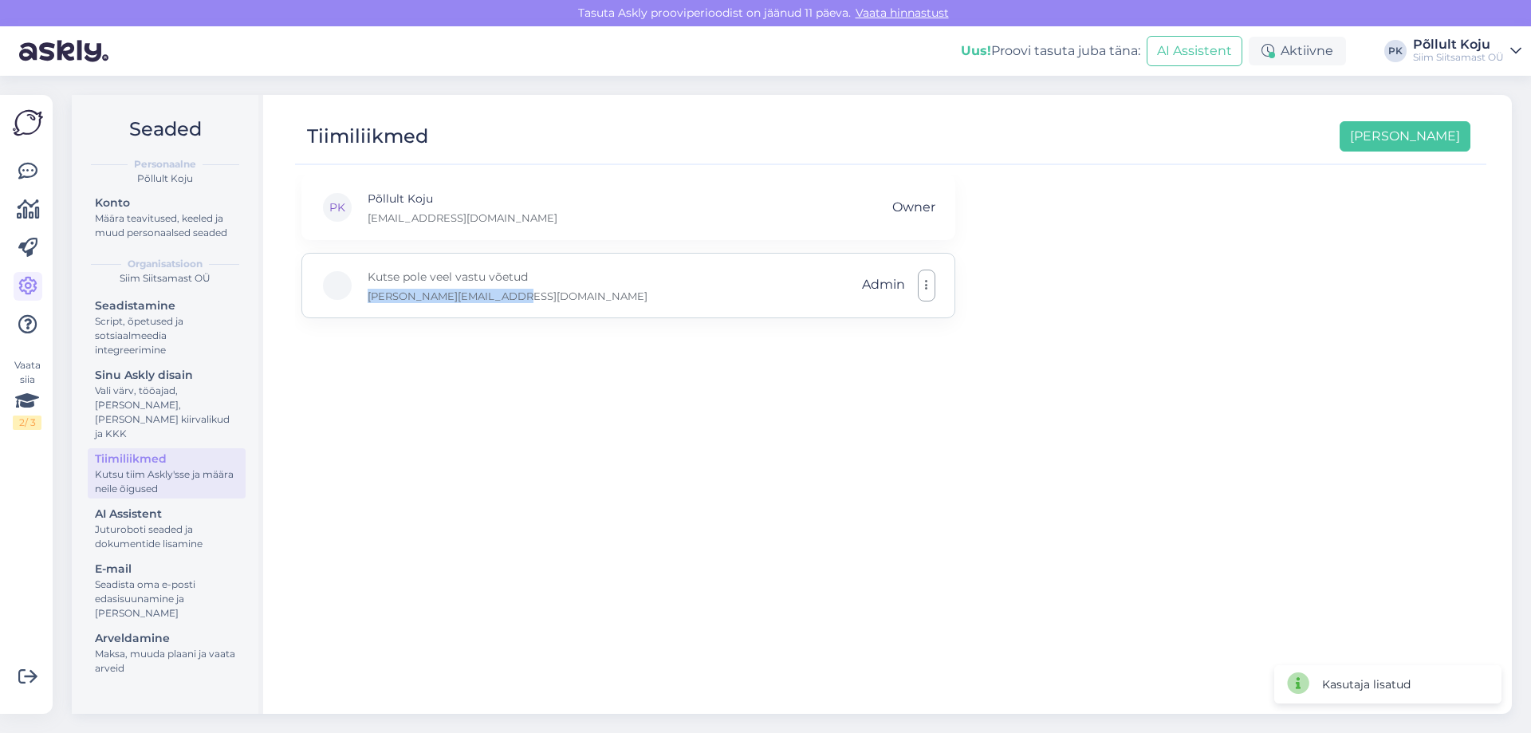
drag, startPoint x: 388, startPoint y: 294, endPoint x: 527, endPoint y: 302, distance: 139.8
click at [527, 302] on div "Kutse pole veel vastu võetud [PERSON_NAME][EMAIL_ADDRESS][DOMAIN_NAME] Admin" at bounding box center [629, 285] width 654 height 65
